Goal: Information Seeking & Learning: Find contact information

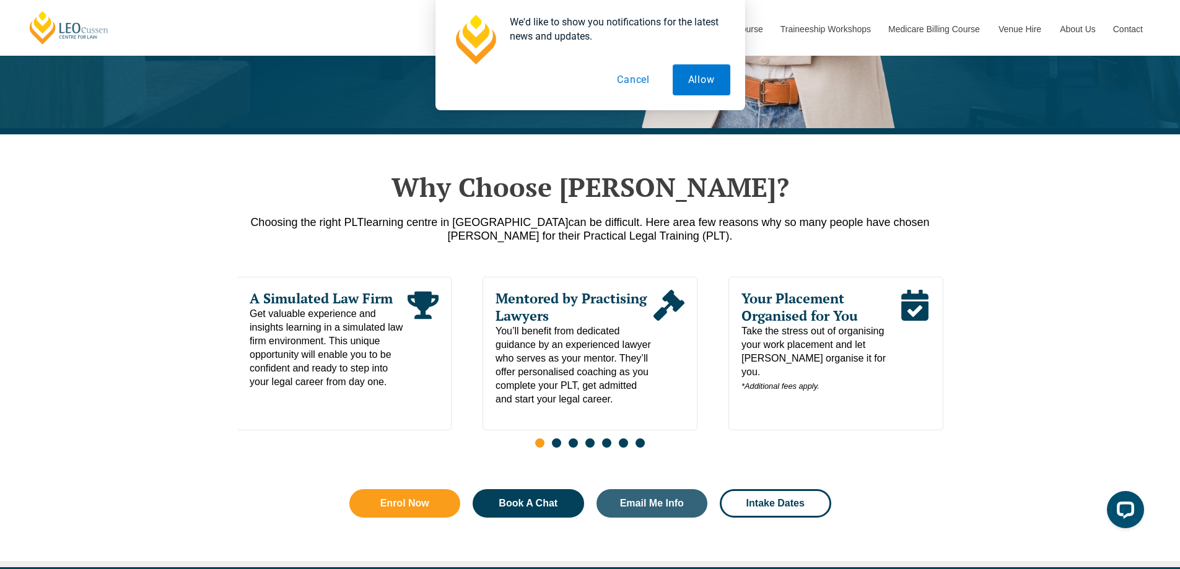
click at [606, 79] on button "Cancel" at bounding box center [633, 79] width 64 height 31
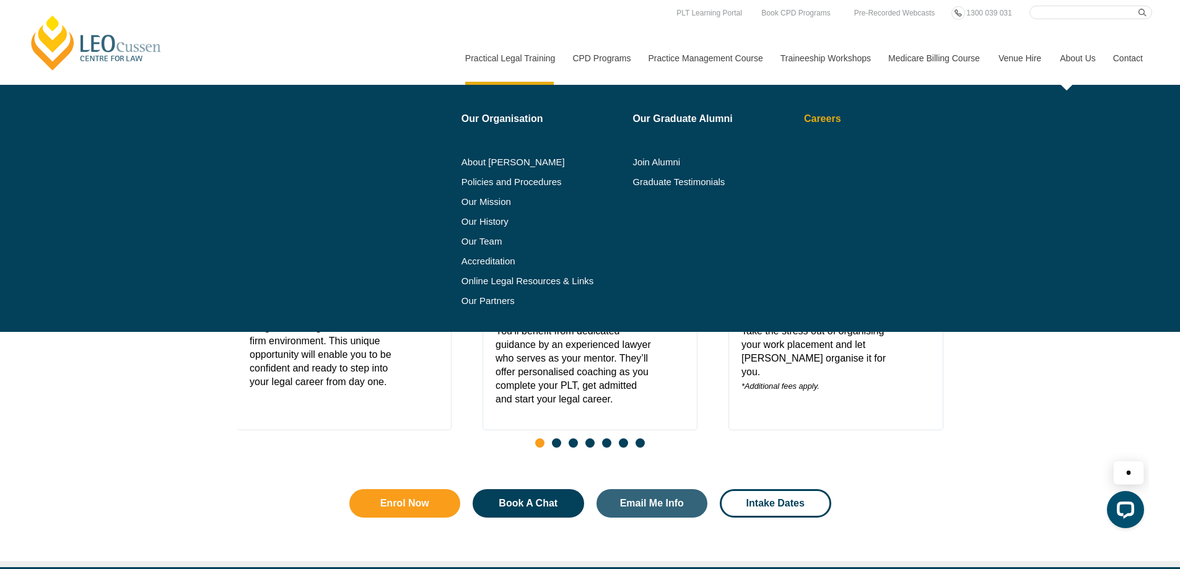
click at [818, 120] on link "Careers" at bounding box center [874, 119] width 141 height 10
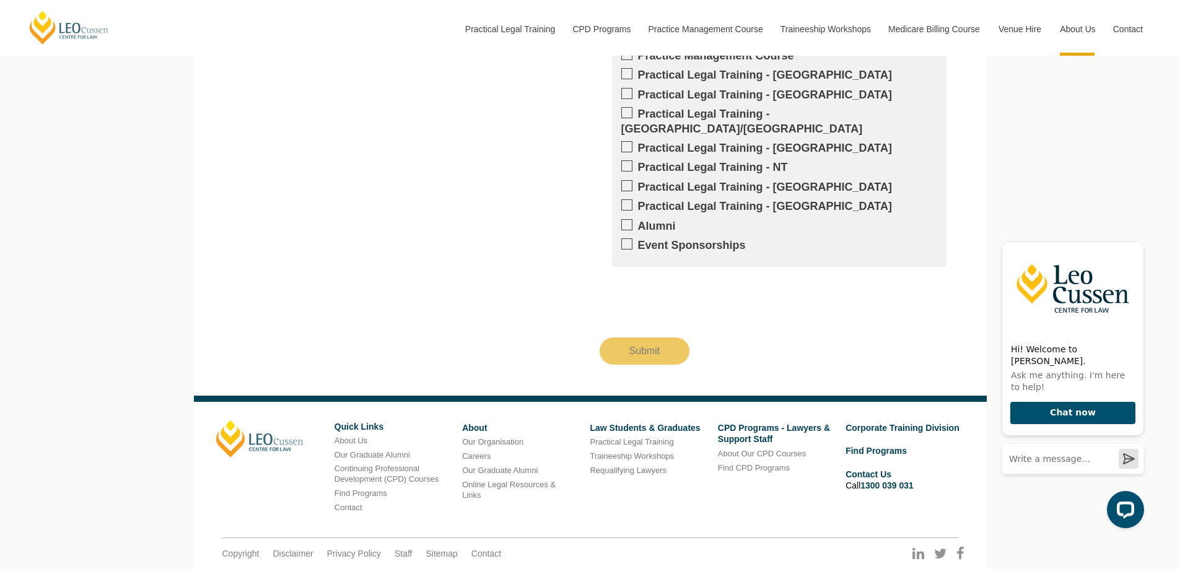
scroll to position [2034, 0]
